Goal: Transaction & Acquisition: Purchase product/service

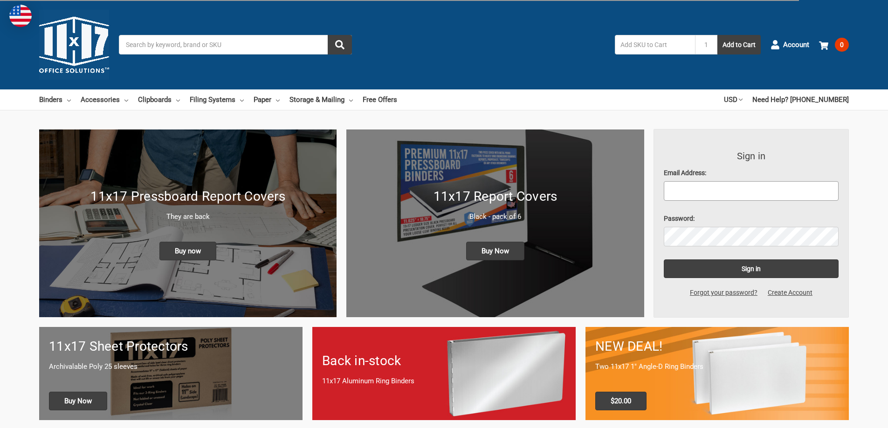
type input "bradly.schroeder@promechusa.com"
click at [149, 99] on link "Clipboards" at bounding box center [159, 100] width 42 height 21
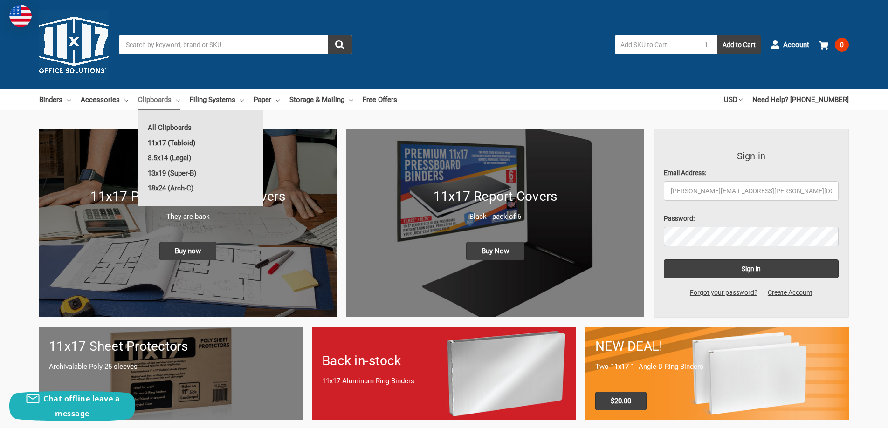
click at [173, 144] on link "11x17 (Tabloid)" at bounding box center [200, 143] width 125 height 15
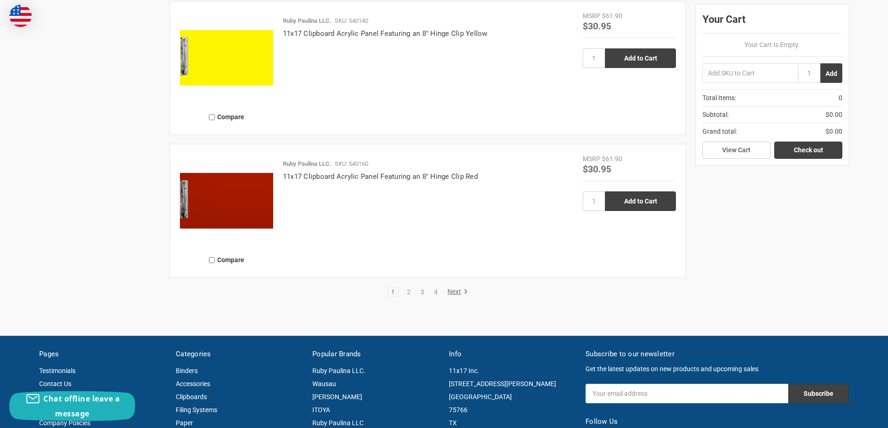
scroll to position [2098, 0]
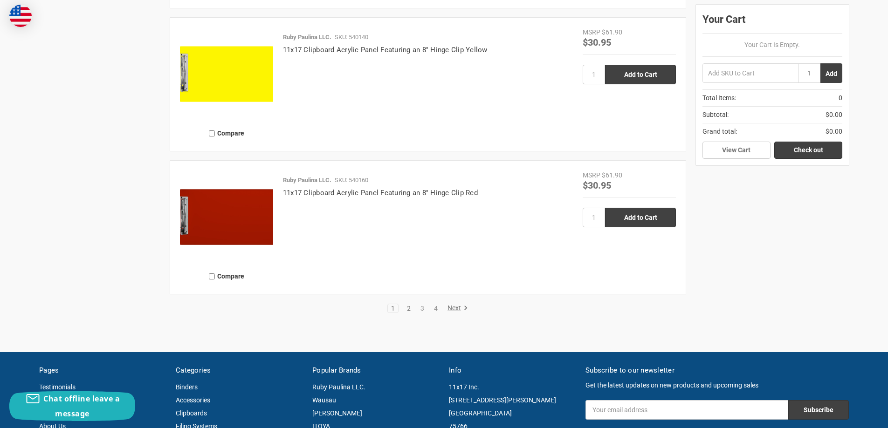
click at [407, 308] on link "2" at bounding box center [409, 308] width 10 height 7
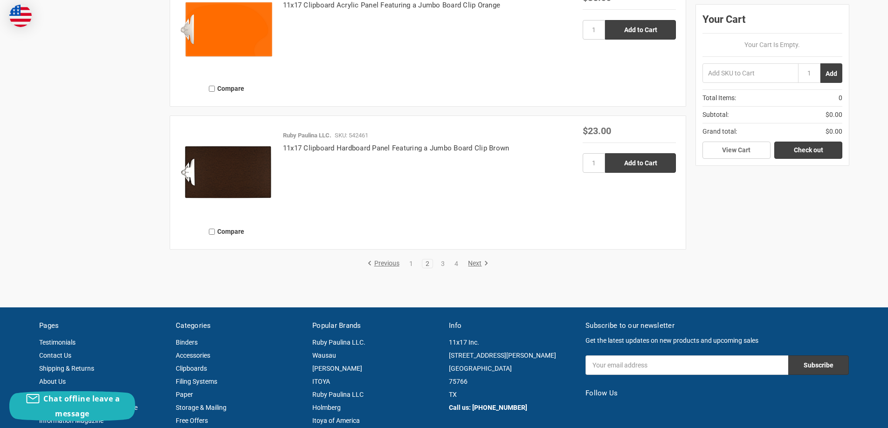
scroll to position [2144, 0]
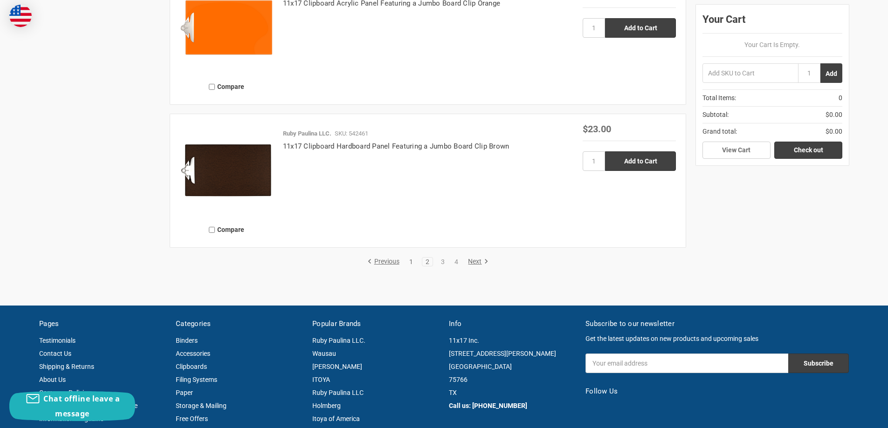
click at [409, 261] on link "1" at bounding box center [411, 262] width 10 height 7
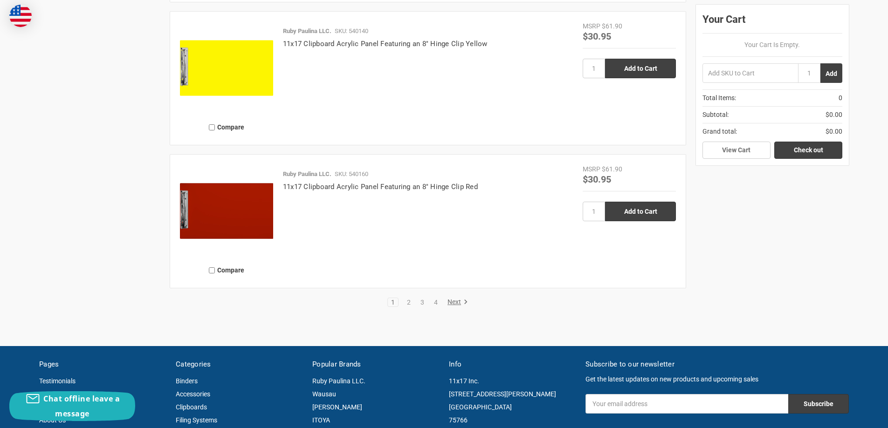
scroll to position [2144, 0]
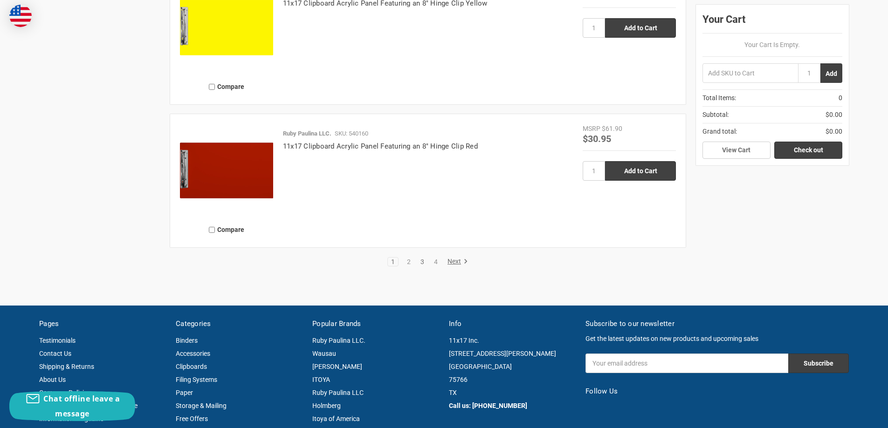
click at [419, 261] on link "3" at bounding box center [422, 262] width 10 height 7
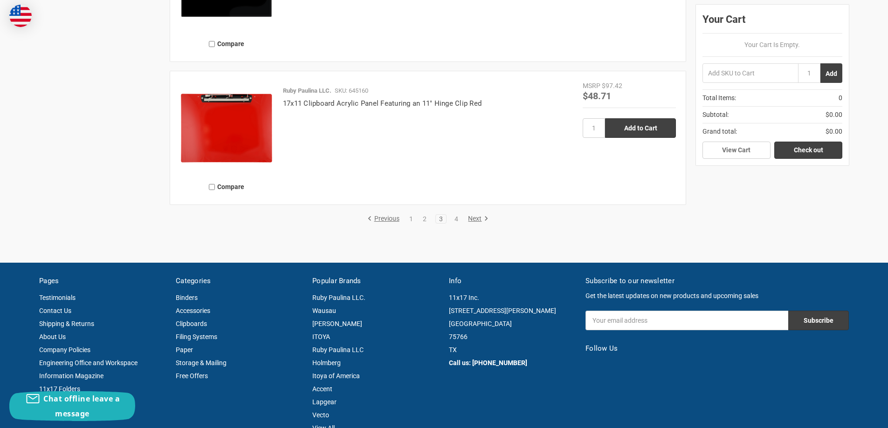
scroll to position [2187, 0]
click at [456, 220] on link "4" at bounding box center [456, 219] width 10 height 7
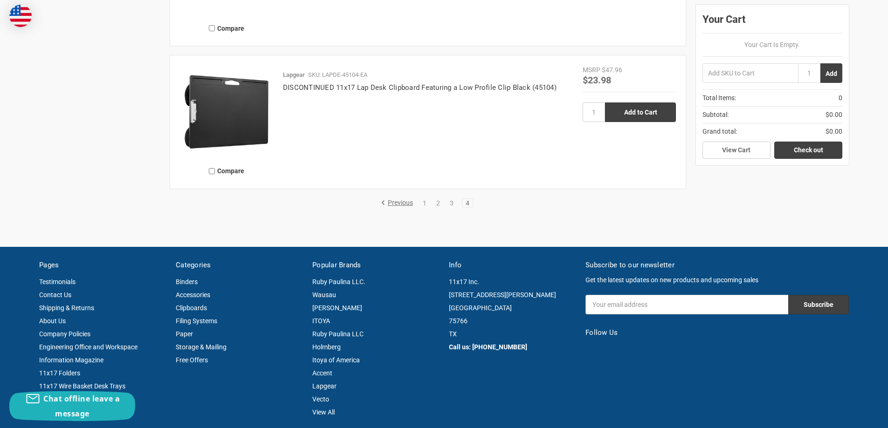
scroll to position [1632, 0]
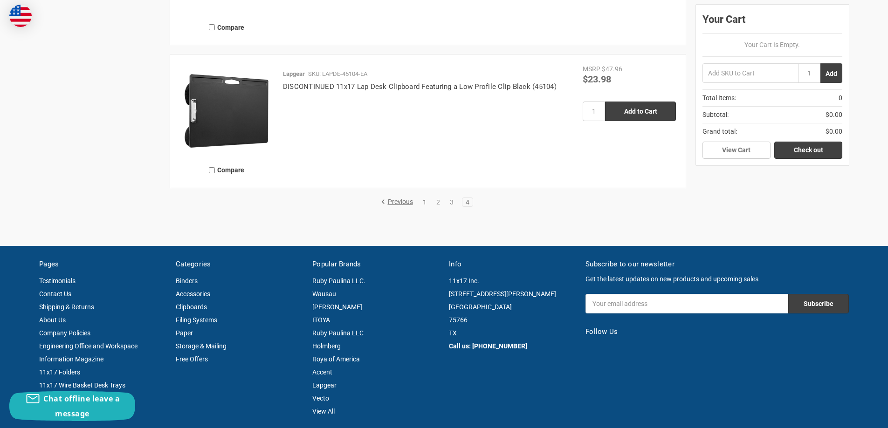
click at [424, 204] on link "1" at bounding box center [425, 202] width 10 height 7
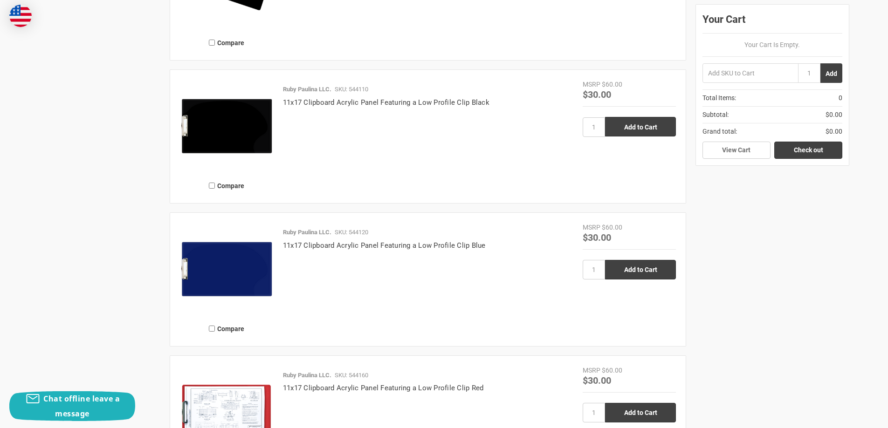
scroll to position [1305, 0]
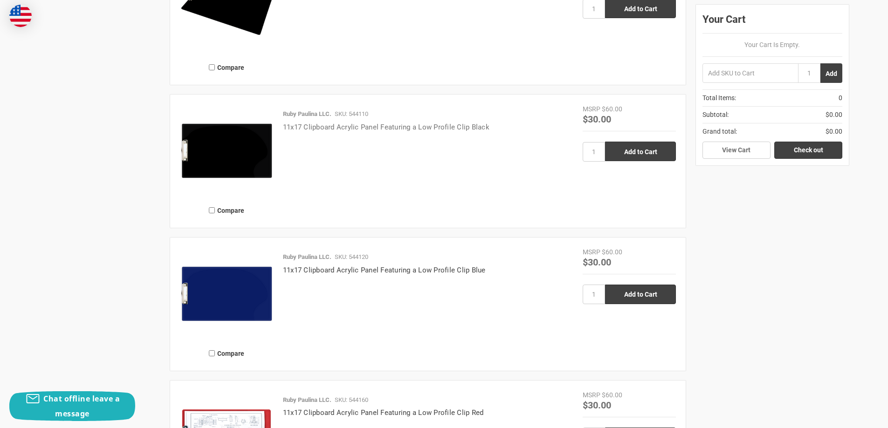
click at [364, 129] on link "11x17 Clipboard Acrylic Panel Featuring a Low Profile Clip Black" at bounding box center [386, 127] width 207 height 8
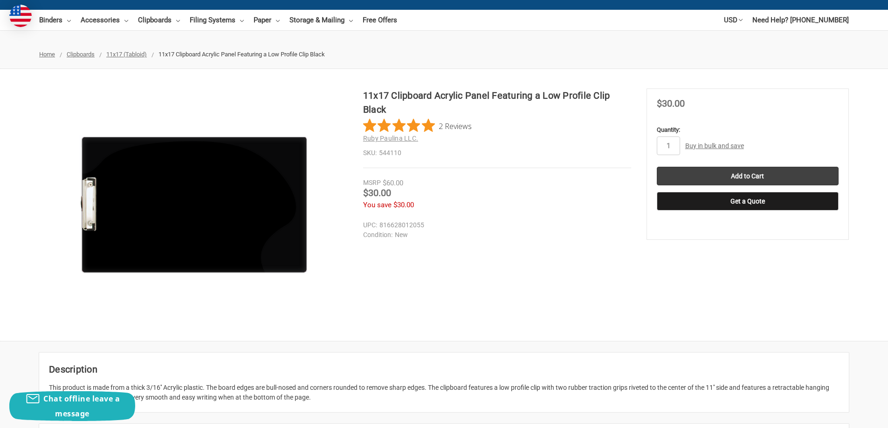
scroll to position [93, 0]
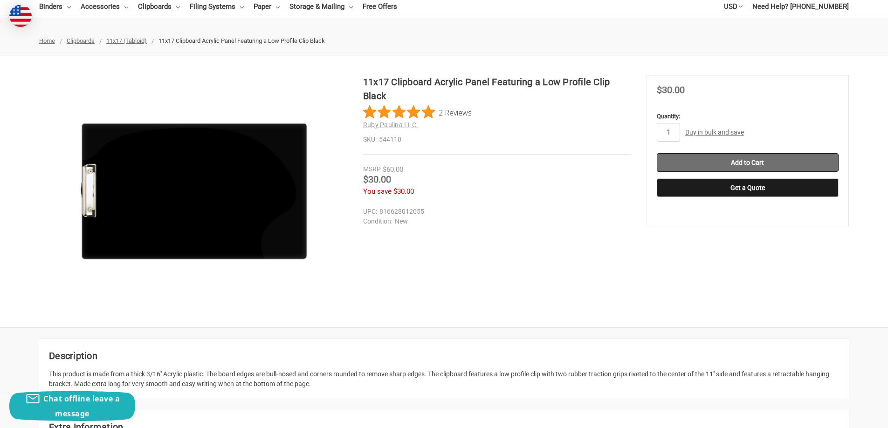
click at [696, 160] on input "Add to Cart" at bounding box center [748, 162] width 182 height 19
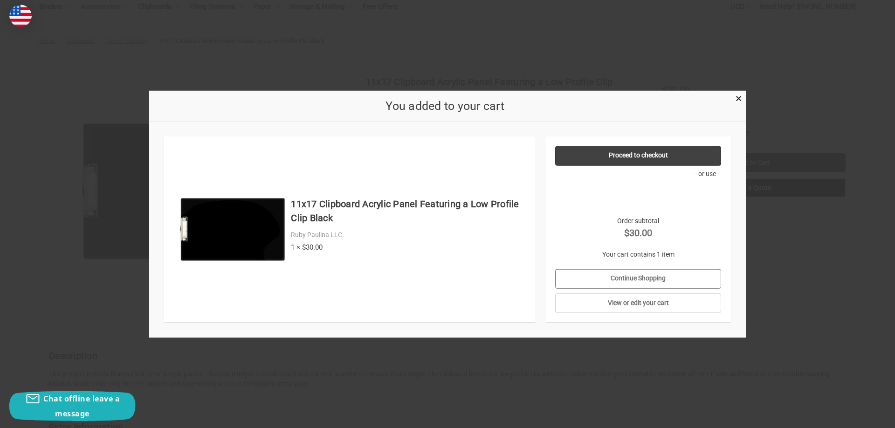
click at [637, 280] on link "Continue Shopping" at bounding box center [638, 279] width 166 height 20
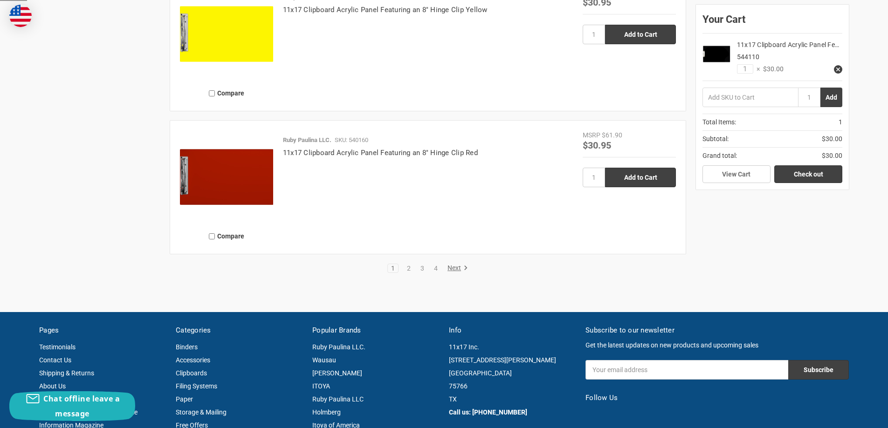
scroll to position [2144, 0]
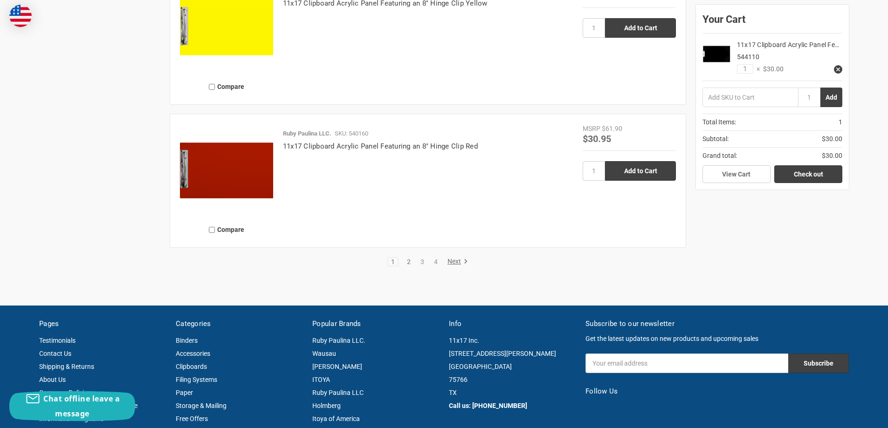
click at [412, 262] on link "2" at bounding box center [409, 262] width 10 height 7
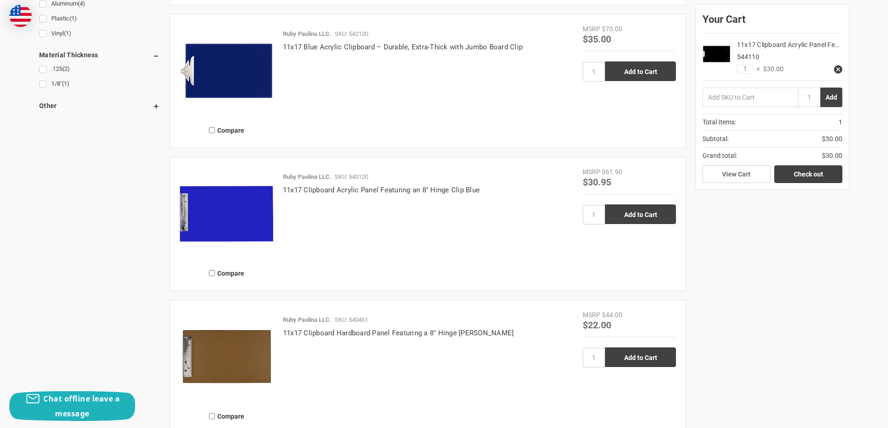
scroll to position [792, 0]
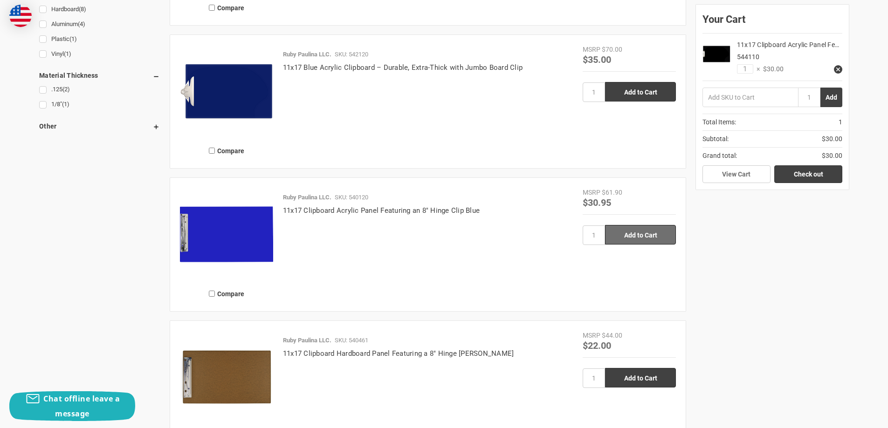
click at [627, 235] on input "Add to Cart" at bounding box center [640, 235] width 71 height 20
type input "Add to Cart"
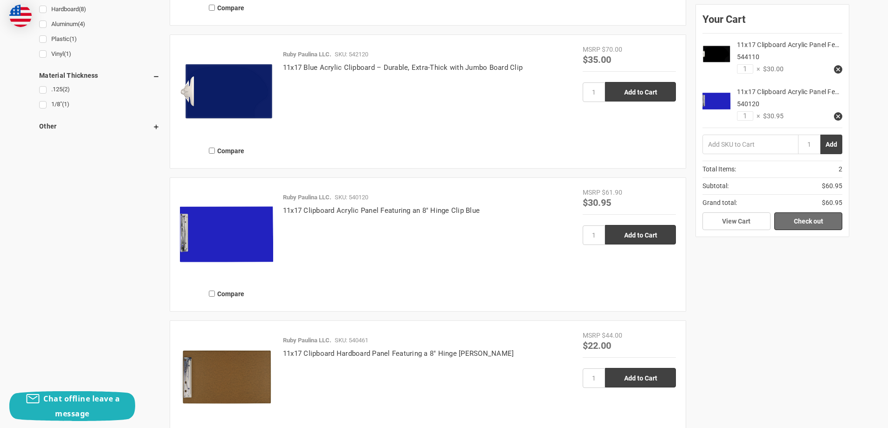
click at [813, 221] on link "Check out" at bounding box center [808, 222] width 68 height 18
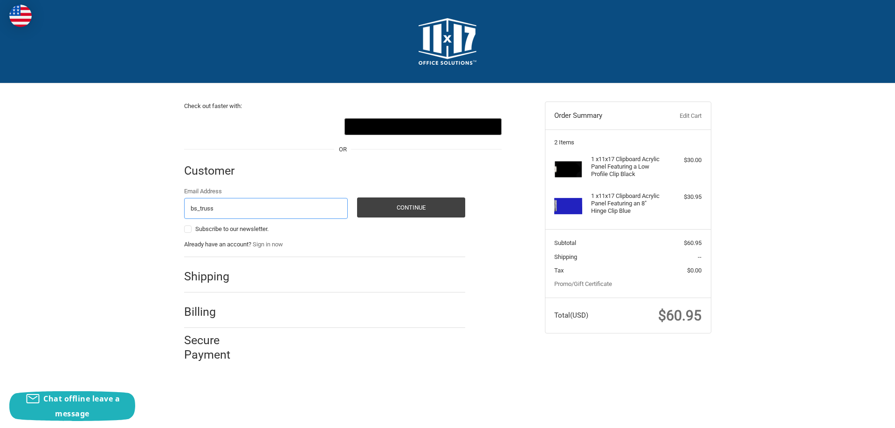
type input "[EMAIL_ADDRESS][DOMAIN_NAME]"
click at [384, 207] on button "Continue" at bounding box center [411, 208] width 108 height 20
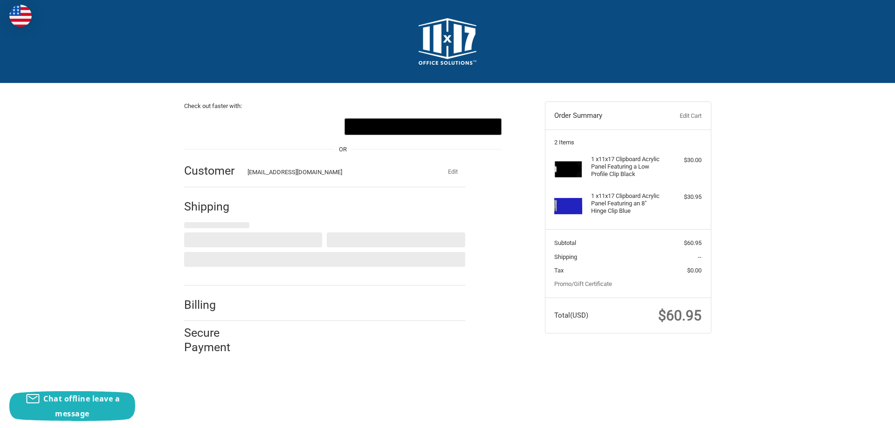
select select "US"
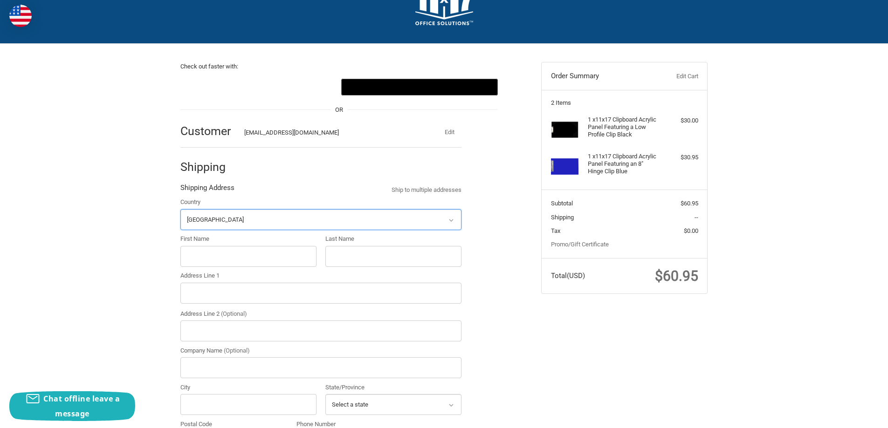
scroll to position [102, 0]
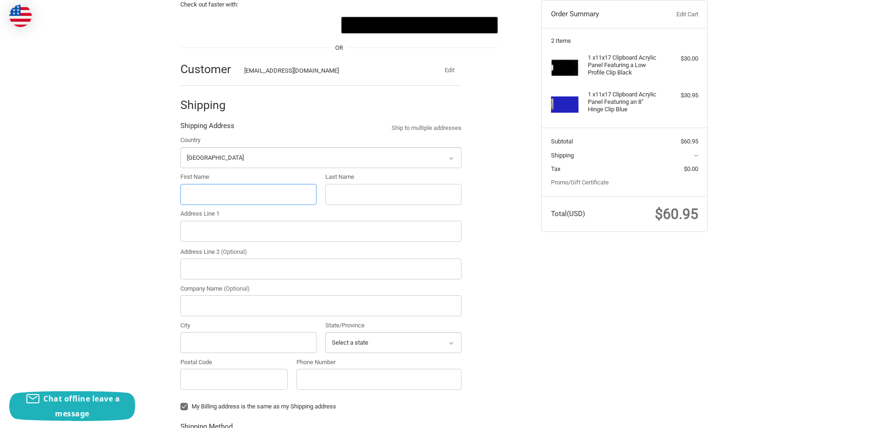
click at [255, 199] on input "First Name" at bounding box center [248, 194] width 136 height 21
type input "Brad"
type input "Schroeder"
type input "1300 N. Virginia St."
type input "Suite 2A"
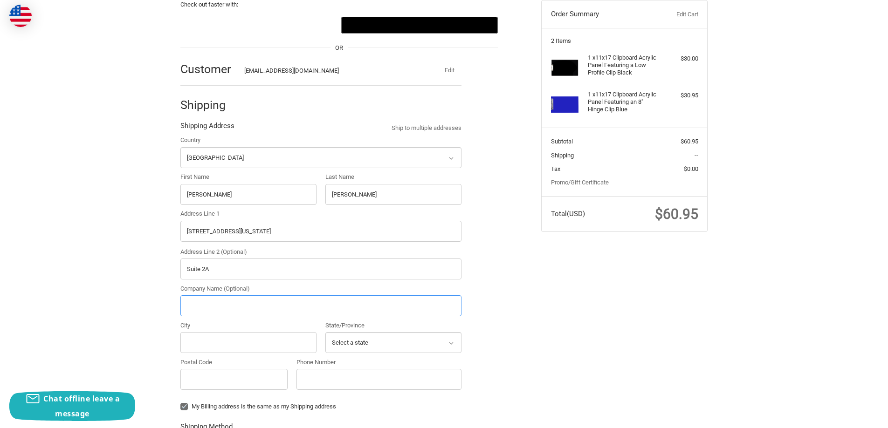
type input "PRO Mechanical USA"
type input "Port Lavaca"
select select "TX"
type input "77979"
type input "3616498855"
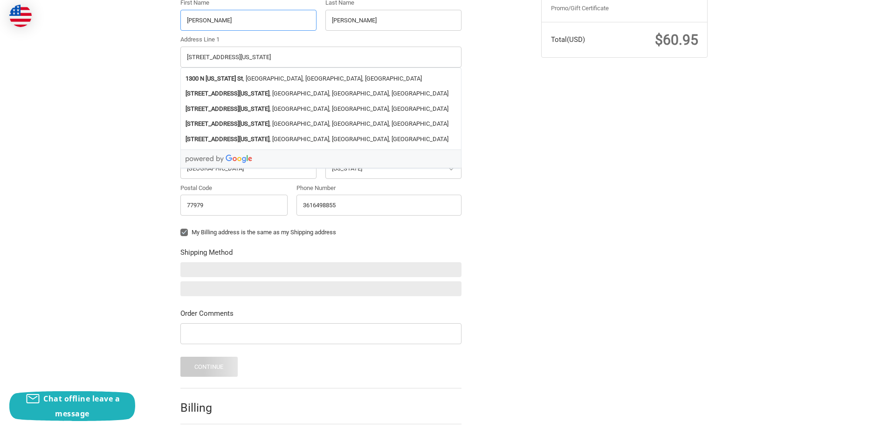
scroll to position [288, 0]
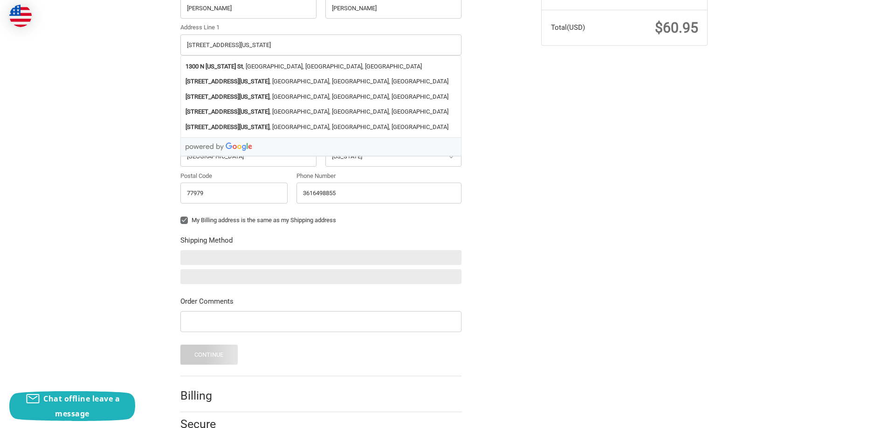
click at [184, 220] on label "My Billing address is the same as my Shipping address" at bounding box center [320, 220] width 281 height 7
click at [181, 216] on input "My Billing address is the same as my Shipping address" at bounding box center [180, 216] width 0 height 0
checkbox input "false"
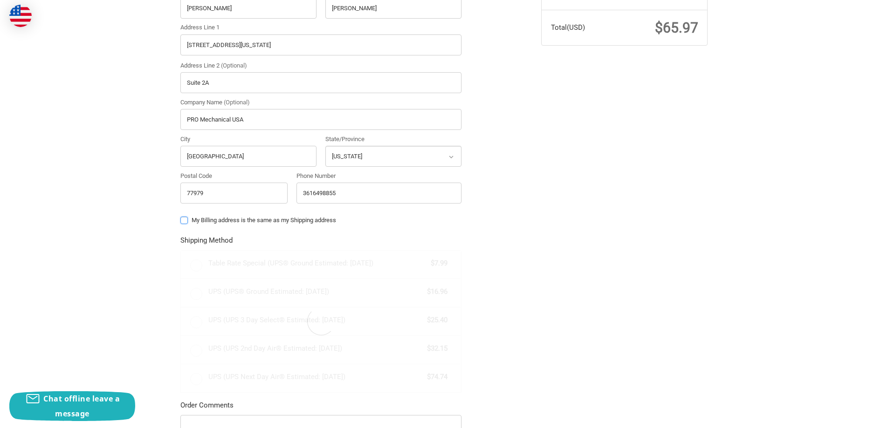
radio input "true"
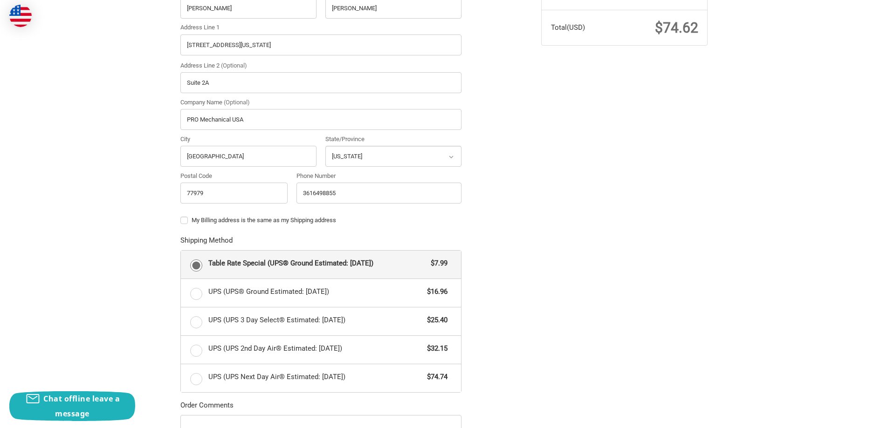
click at [184, 220] on label "My Billing address is the same as my Shipping address" at bounding box center [320, 220] width 281 height 7
click at [181, 216] on input "My Billing address is the same as my Shipping address" at bounding box center [180, 216] width 0 height 0
click at [184, 220] on label "My Billing address is the same as my Shipping address" at bounding box center [320, 220] width 281 height 7
click at [181, 216] on input "My Billing address is the same as my Shipping address" at bounding box center [180, 216] width 0 height 0
checkbox input "false"
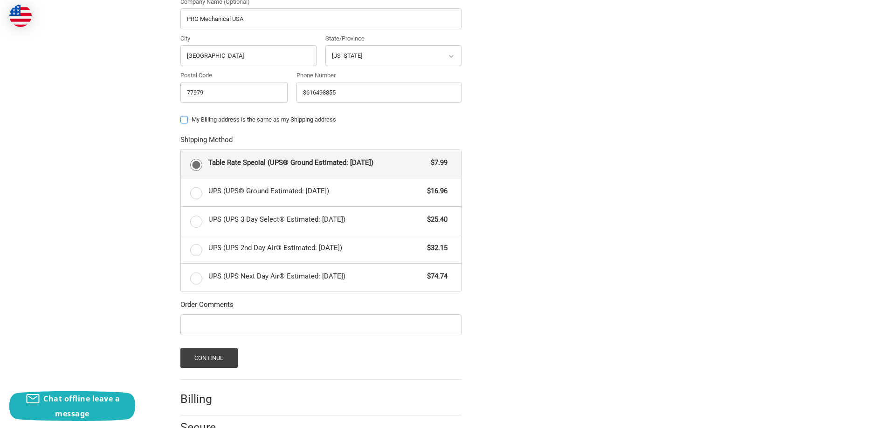
scroll to position [429, 0]
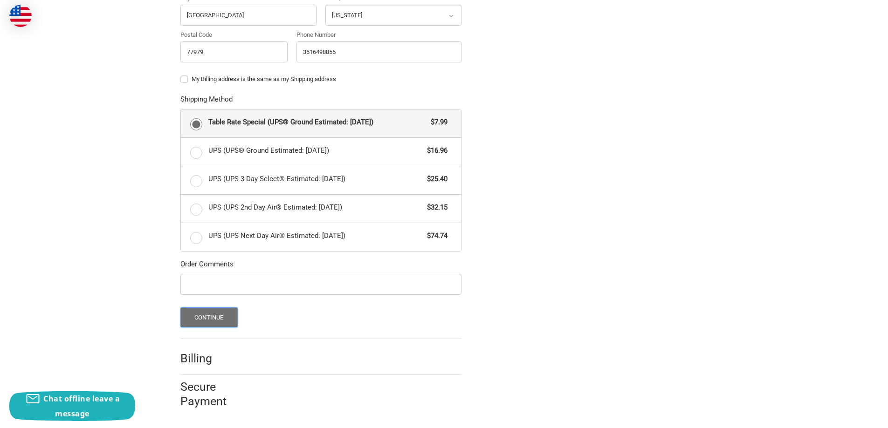
click at [204, 316] on button "Continue" at bounding box center [208, 318] width 57 height 20
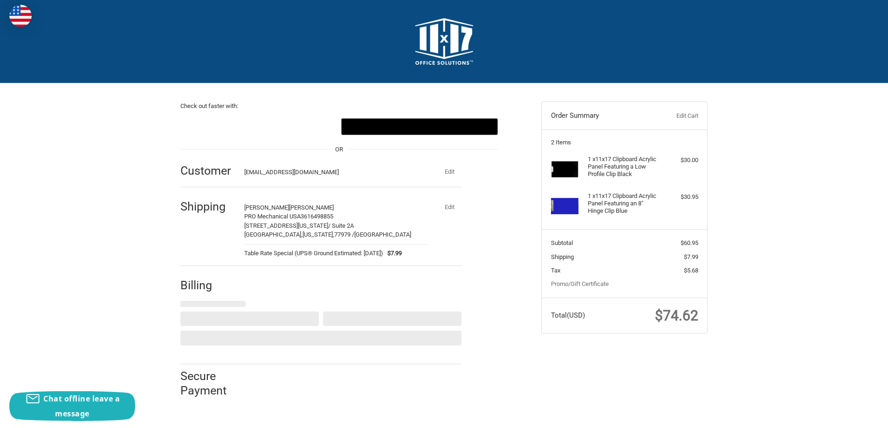
scroll to position [0, 0]
select select "US"
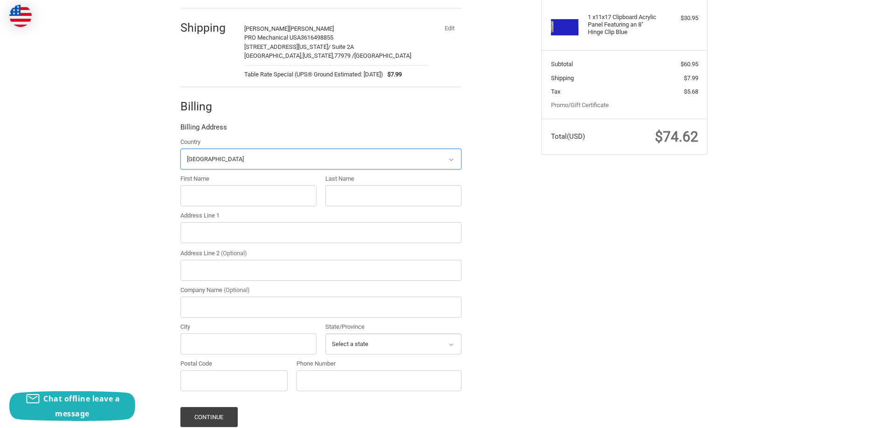
scroll to position [180, 0]
click at [216, 194] on input "First Name" at bounding box center [248, 194] width 136 height 21
type input "James"
type input "Mercer"
type input "PO Box 431"
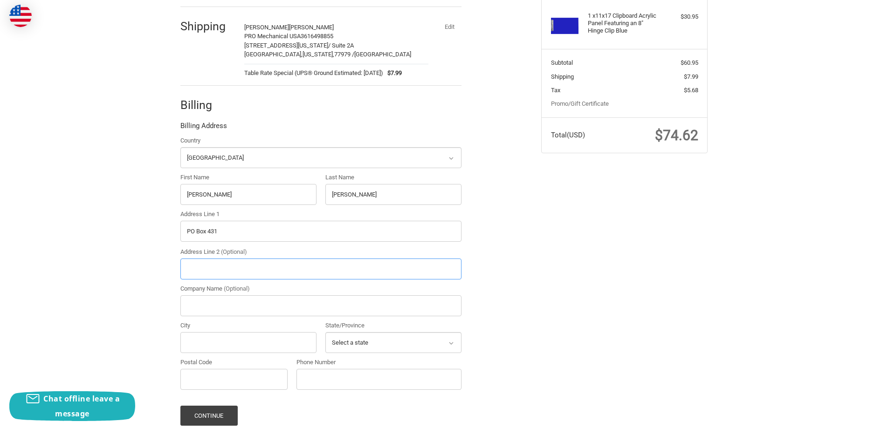
type input "--"
type input "Lolita"
select select "TX"
type input "77971"
type input "3617812273"
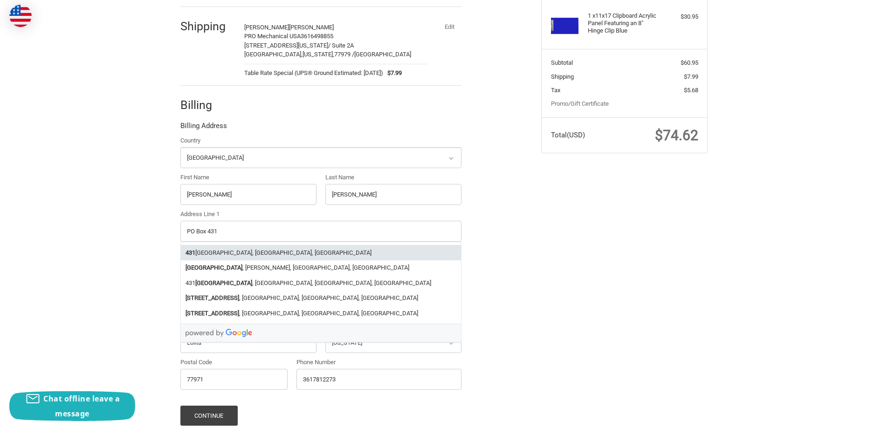
click at [556, 248] on div "Check out faster with: @import url(//fonts.googleapis.com/css?family=Google+San…" at bounding box center [444, 192] width 559 height 579
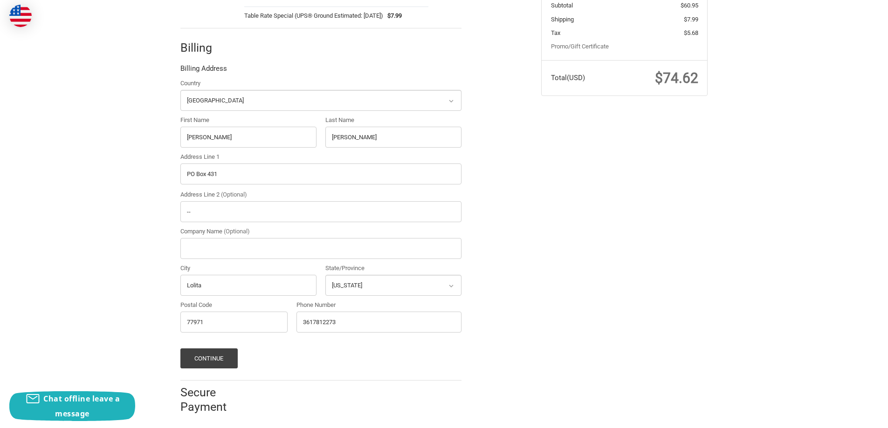
scroll to position [243, 0]
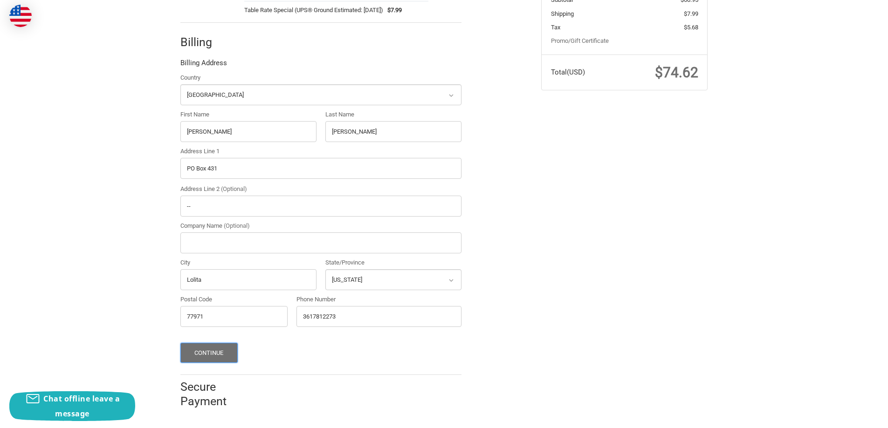
click at [214, 353] on button "Continue" at bounding box center [208, 353] width 57 height 20
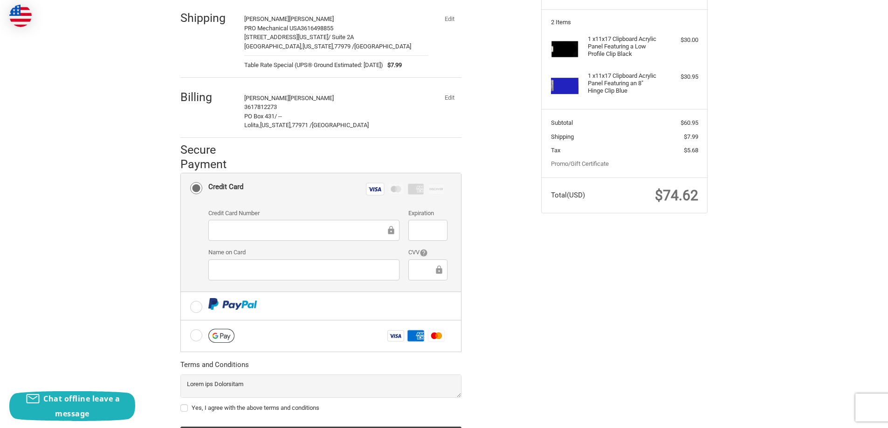
scroll to position [174, 0]
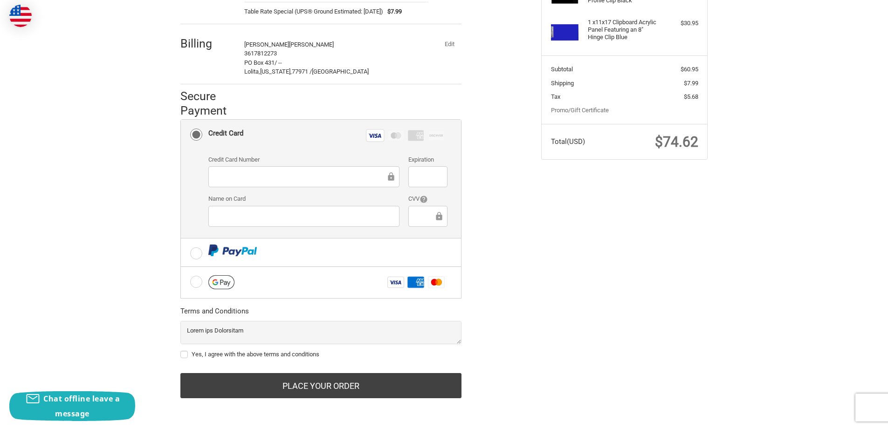
click at [185, 352] on label "Yes, I agree with the above terms and conditions" at bounding box center [320, 354] width 281 height 7
click at [181, 351] on input "Yes, I agree with the above terms and conditions" at bounding box center [180, 350] width 0 height 0
checkbox input "true"
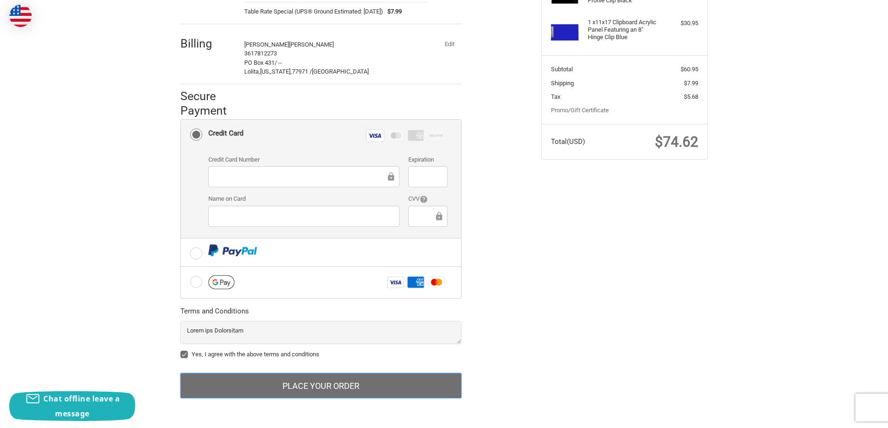
click at [319, 386] on button "Place Your Order" at bounding box center [320, 385] width 281 height 25
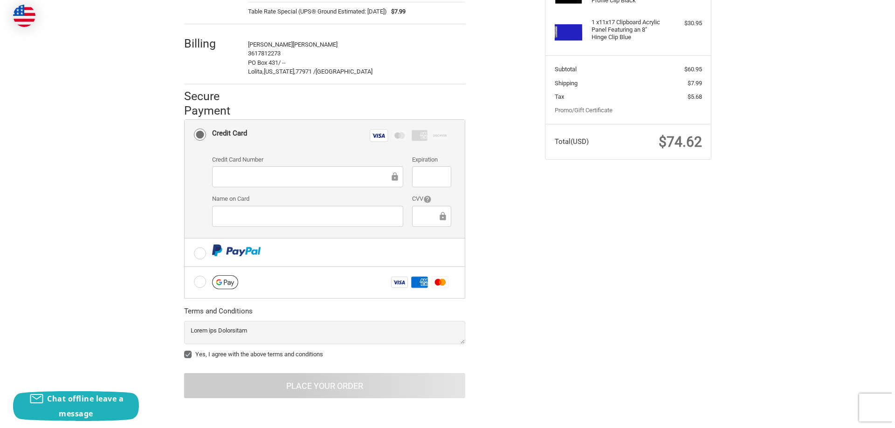
scroll to position [0, 0]
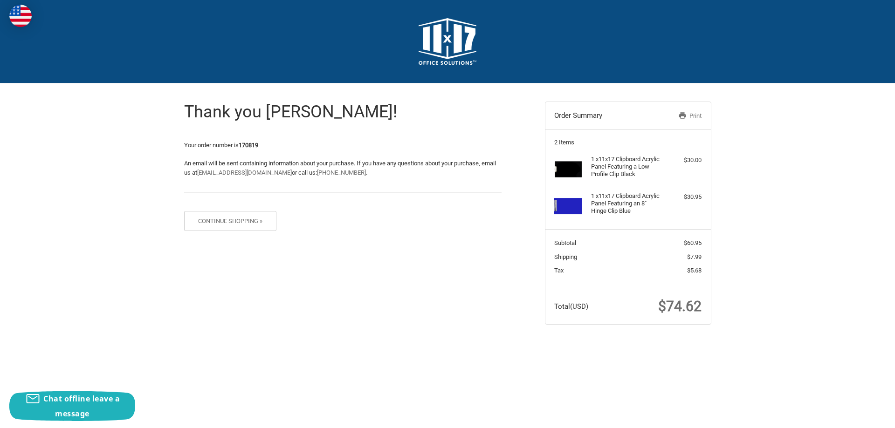
click at [692, 117] on link "Print" at bounding box center [678, 115] width 48 height 9
